Goal: Book appointment/travel/reservation

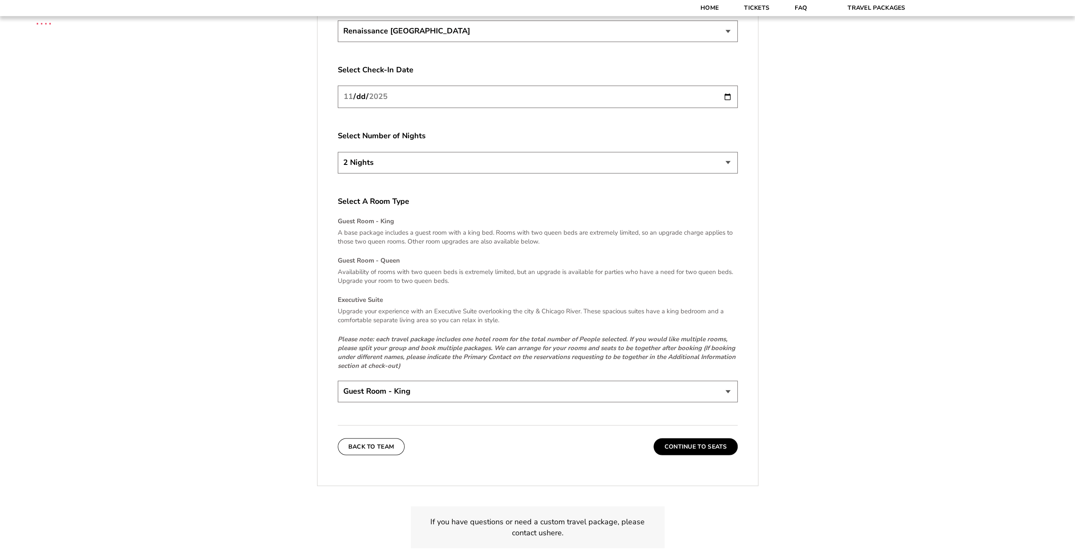
scroll to position [1185, 0]
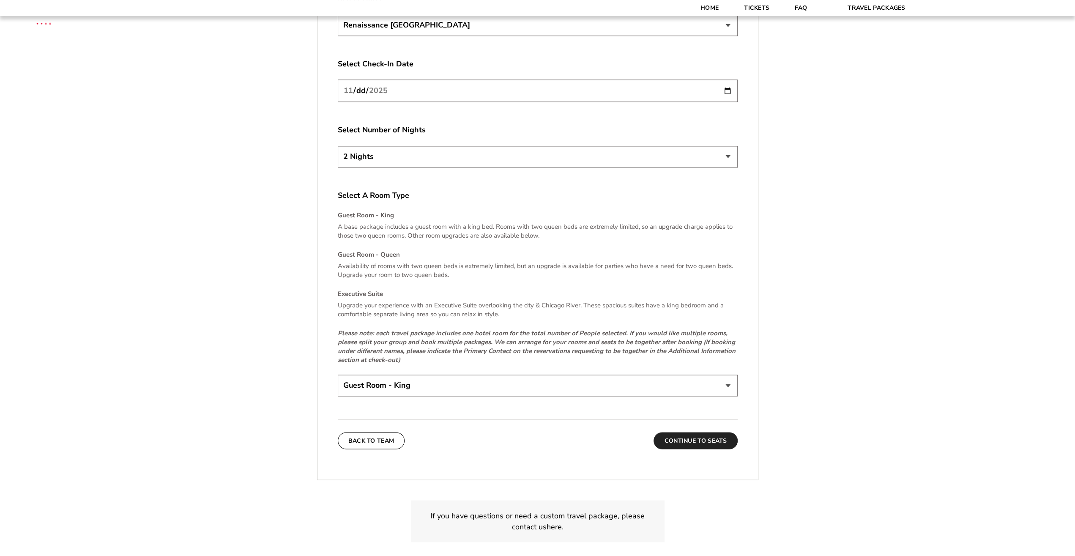
click at [713, 436] on button "Continue To Seats" at bounding box center [696, 440] width 84 height 17
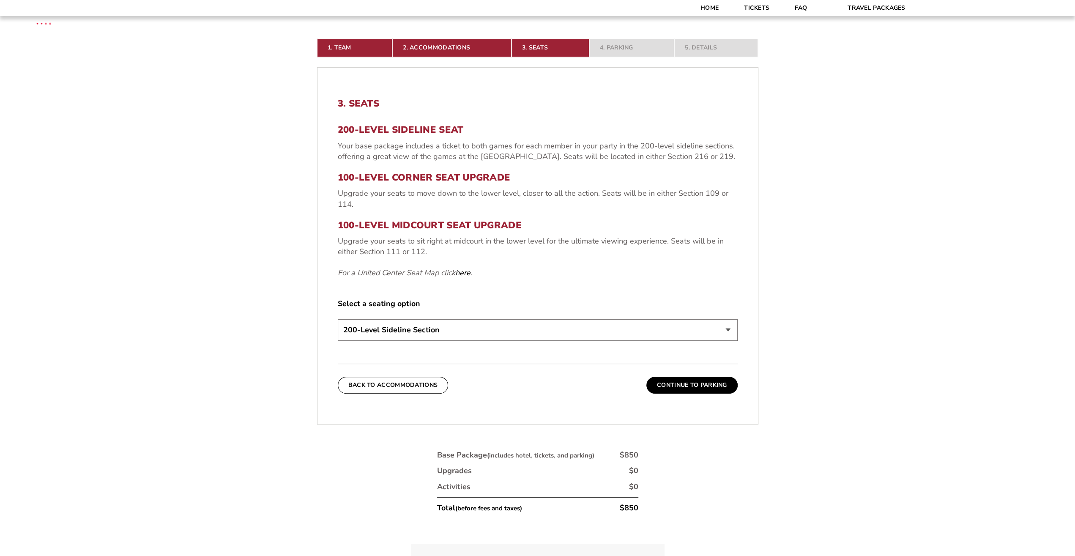
scroll to position [263, 0]
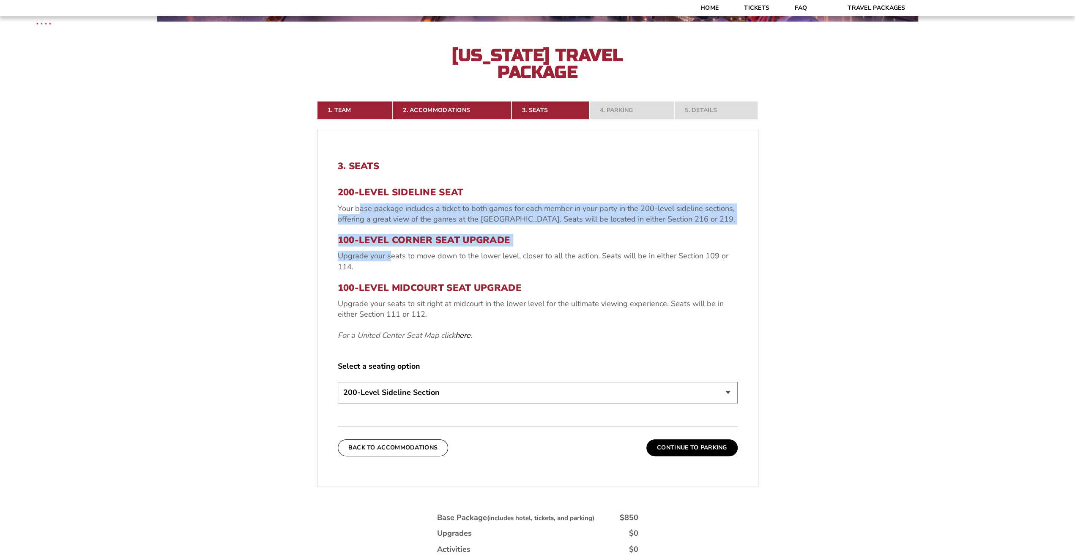
drag, startPoint x: 361, startPoint y: 200, endPoint x: 389, endPoint y: 257, distance: 63.5
click at [389, 257] on div "200-Level Sideline Seat Your base package includes a ticket to both games for e…" at bounding box center [538, 263] width 400 height 153
click at [389, 257] on p "Upgrade your seats to move down to the lower level, closer to all the action. S…" at bounding box center [538, 261] width 400 height 21
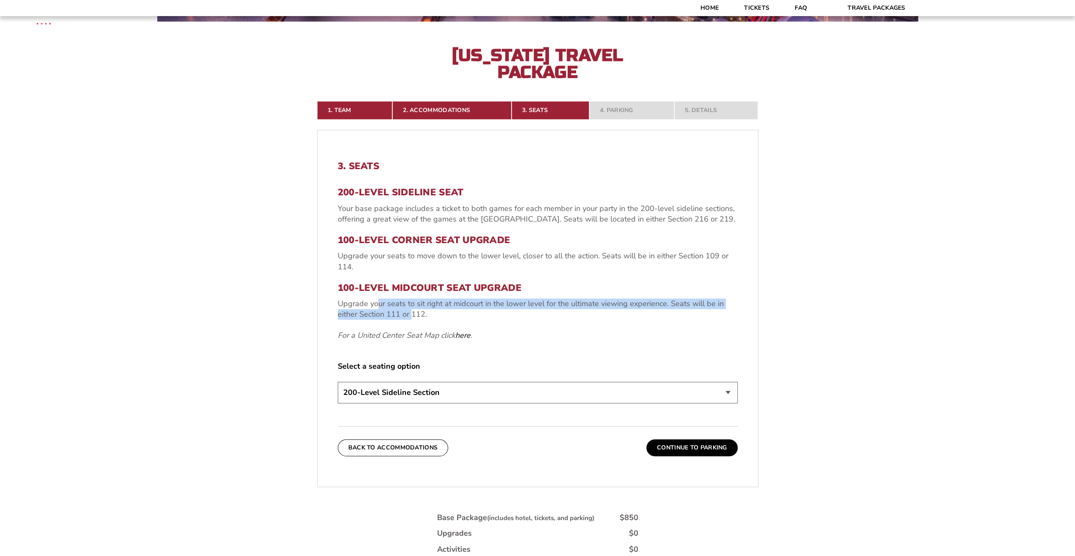
drag, startPoint x: 411, startPoint y: 317, endPoint x: 377, endPoint y: 302, distance: 36.4
click at [377, 302] on p "Upgrade your seats to sit right at midcourt in the lower level for the ultimate…" at bounding box center [538, 309] width 400 height 21
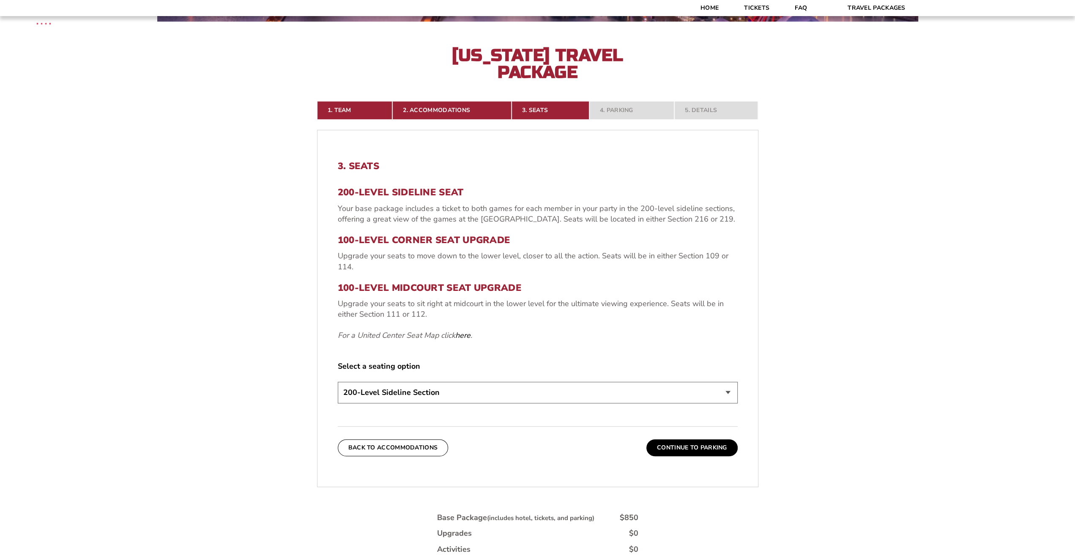
click at [377, 302] on p "Upgrade your seats to sit right at midcourt in the lower level for the ultimate…" at bounding box center [538, 309] width 400 height 21
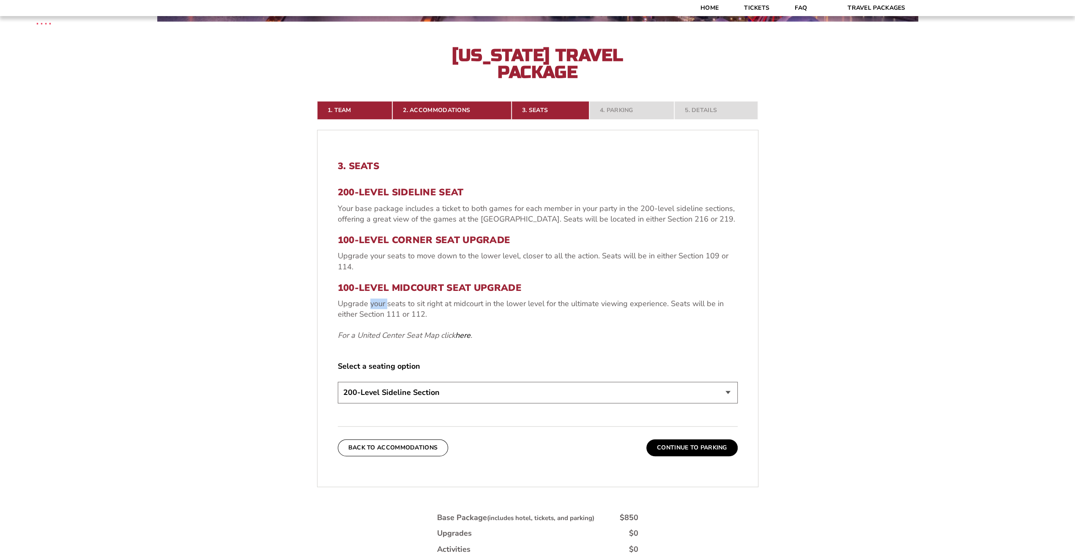
click at [377, 302] on p "Upgrade your seats to sit right at midcourt in the lower level for the ultimate…" at bounding box center [538, 309] width 400 height 21
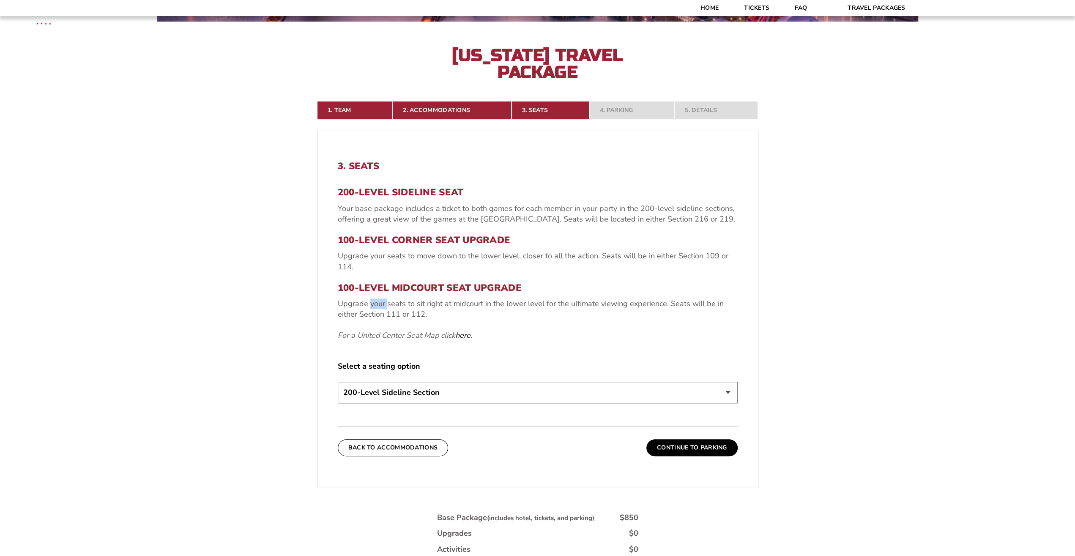
click at [377, 302] on p "Upgrade your seats to sit right at midcourt in the lower level for the ultimate…" at bounding box center [538, 309] width 400 height 21
